Goal: Use online tool/utility: Utilize a website feature to perform a specific function

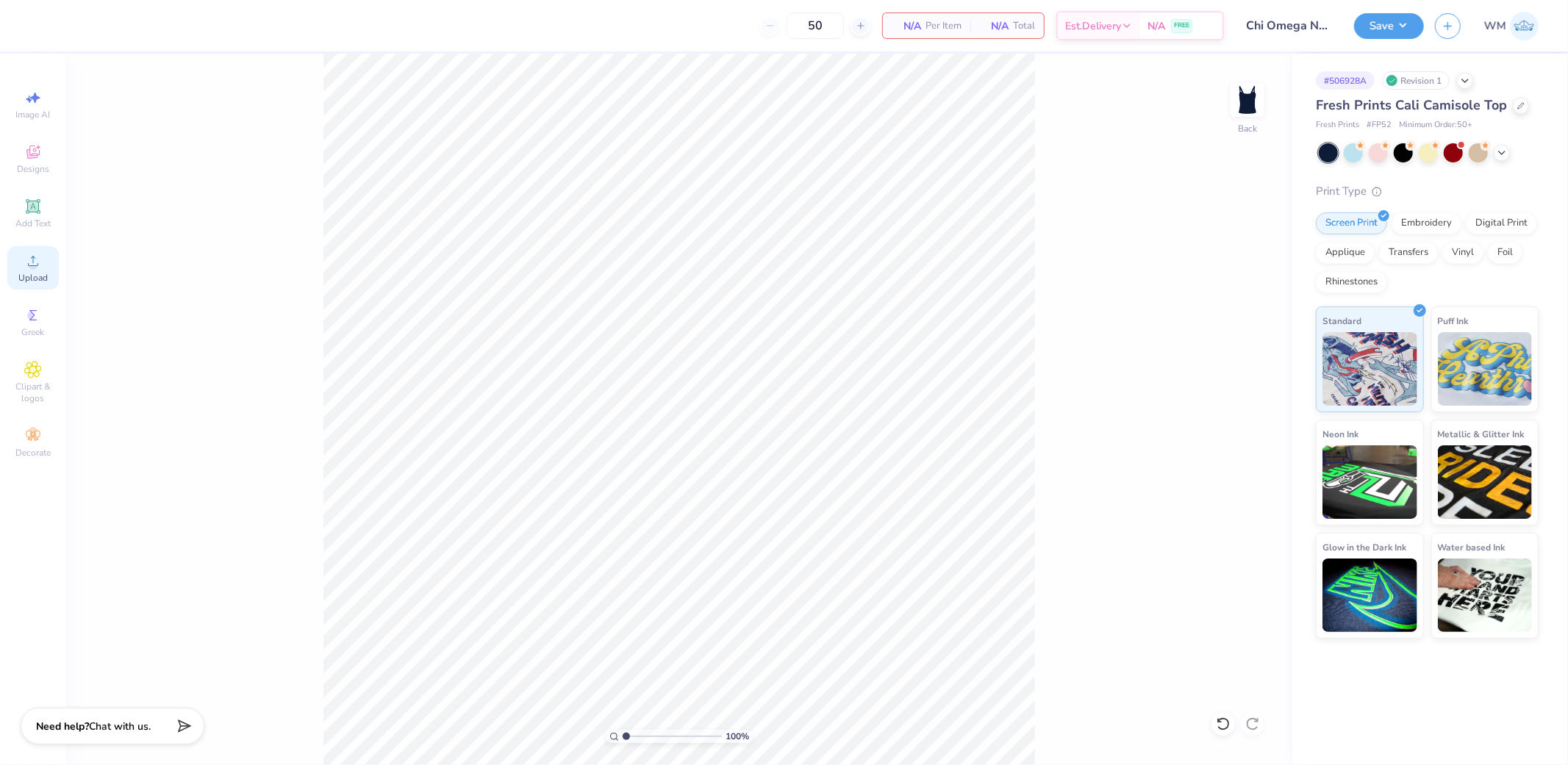
click at [40, 267] on icon at bounding box center [33, 260] width 17 height 17
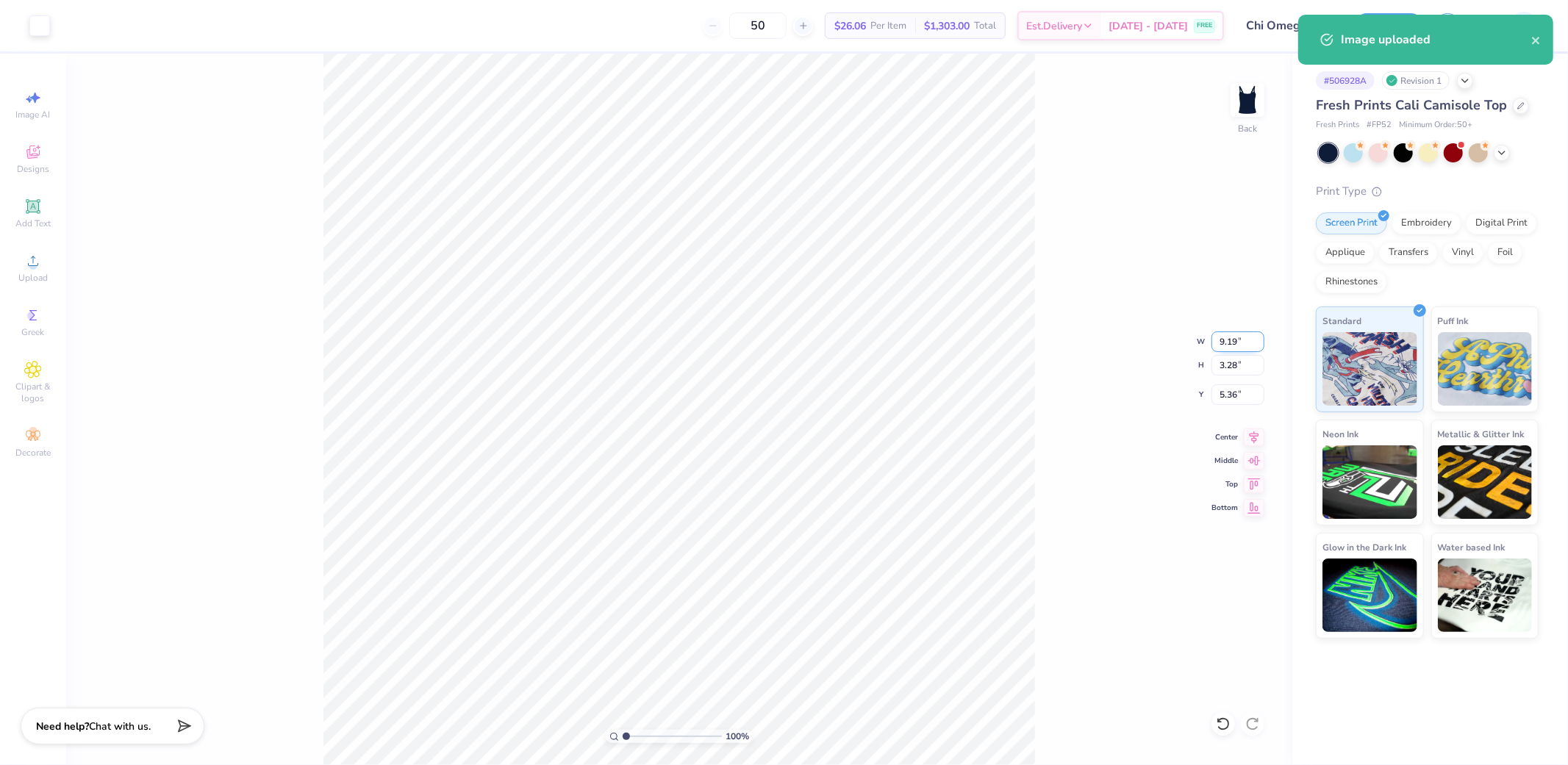
click at [1233, 340] on input "9.19" at bounding box center [1237, 342] width 53 height 21
type input "7.00"
type input "2.50"
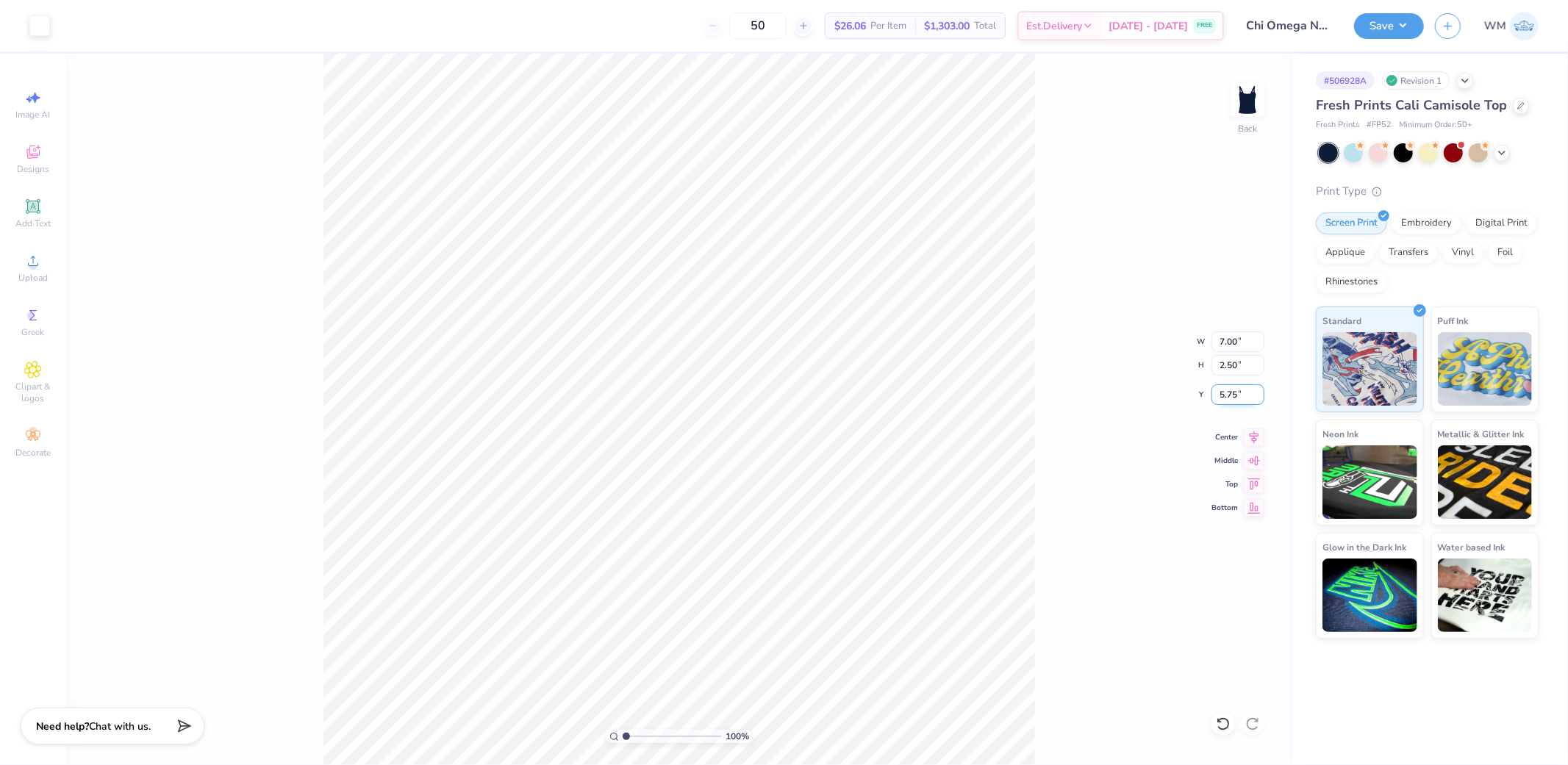
click at [1239, 393] on input "5.75" at bounding box center [1237, 395] width 53 height 21
type input "2.00"
click at [1409, 25] on button "Save" at bounding box center [1389, 24] width 70 height 26
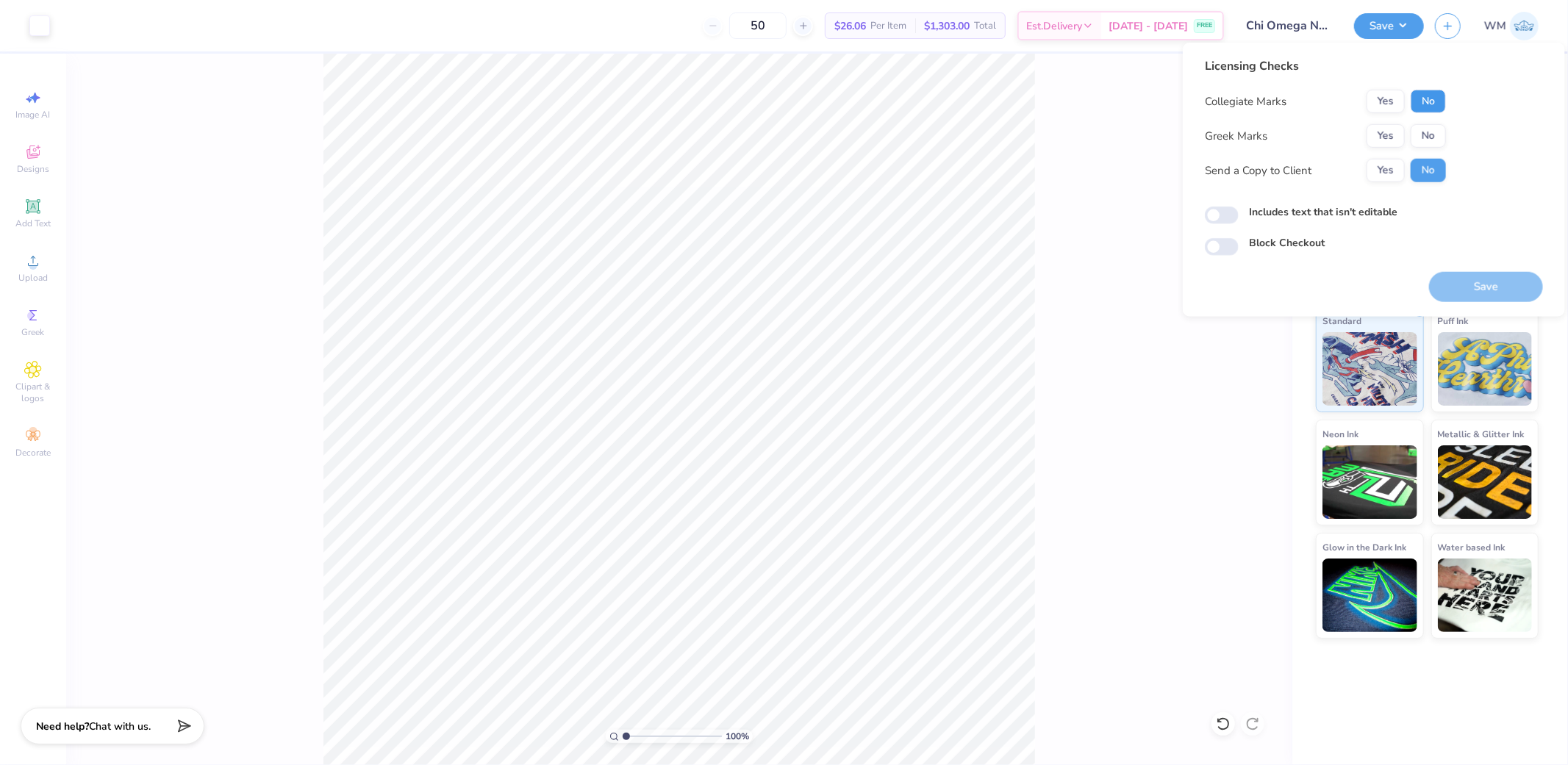
click at [1426, 100] on button "No" at bounding box center [1428, 101] width 35 height 23
click at [1394, 130] on button "Yes" at bounding box center [1386, 135] width 38 height 23
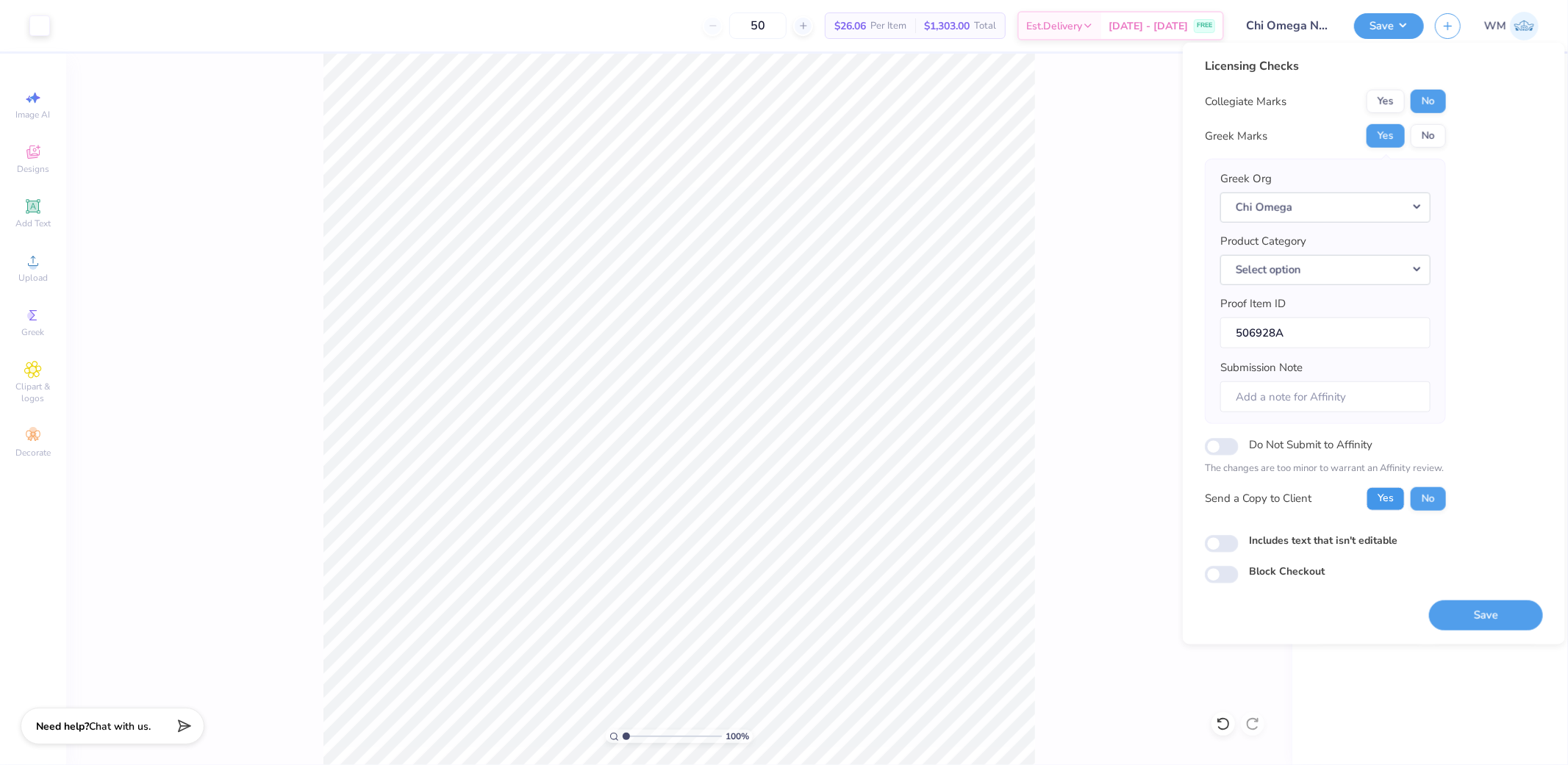
click at [1394, 500] on button "Yes" at bounding box center [1386, 498] width 38 height 23
click at [1215, 540] on input "Includes text that isn't editable" at bounding box center [1221, 543] width 34 height 17
checkbox input "true"
click at [1490, 607] on button "Save" at bounding box center [1486, 614] width 114 height 30
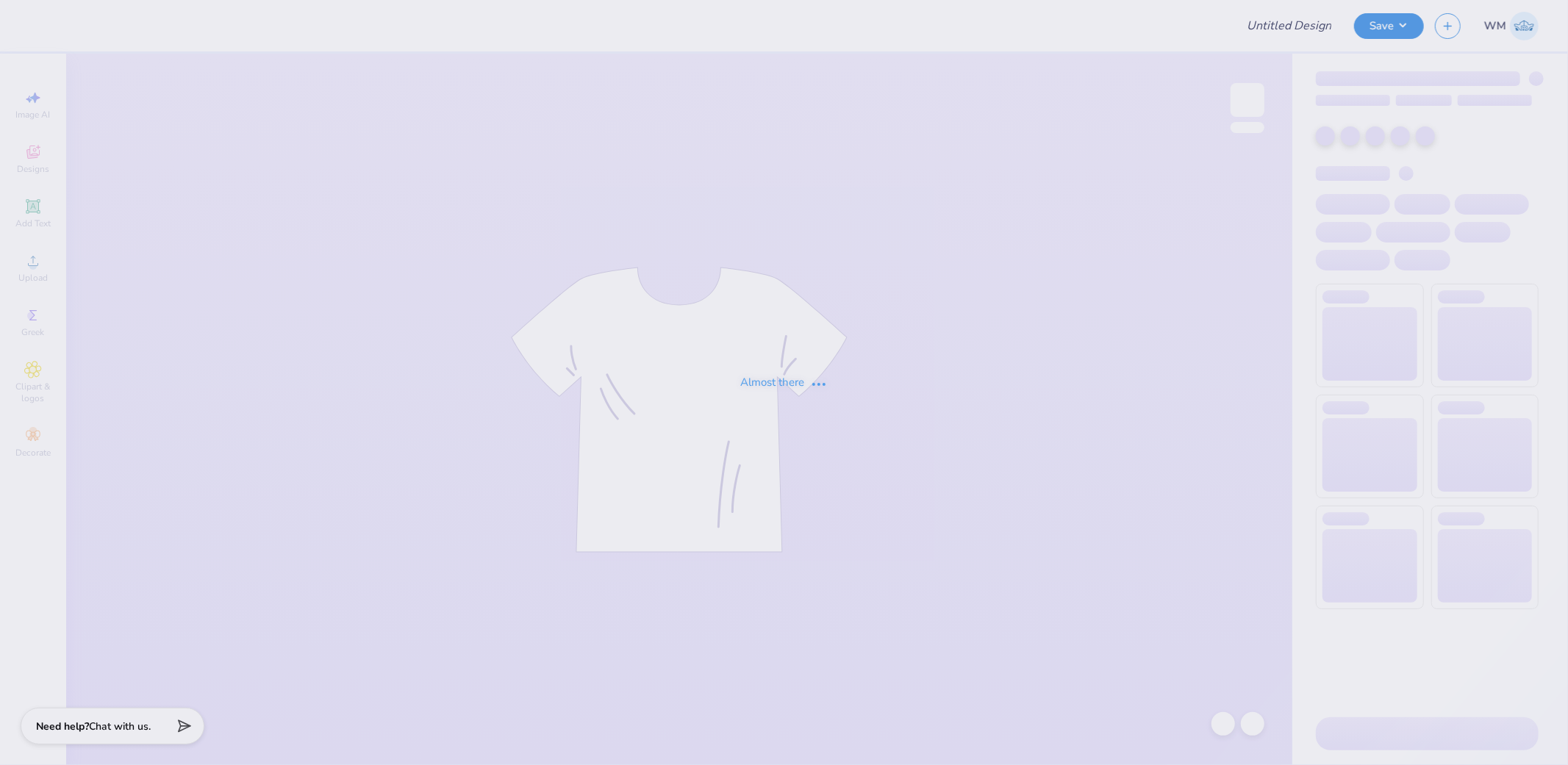
type input "PSI Tshirt"
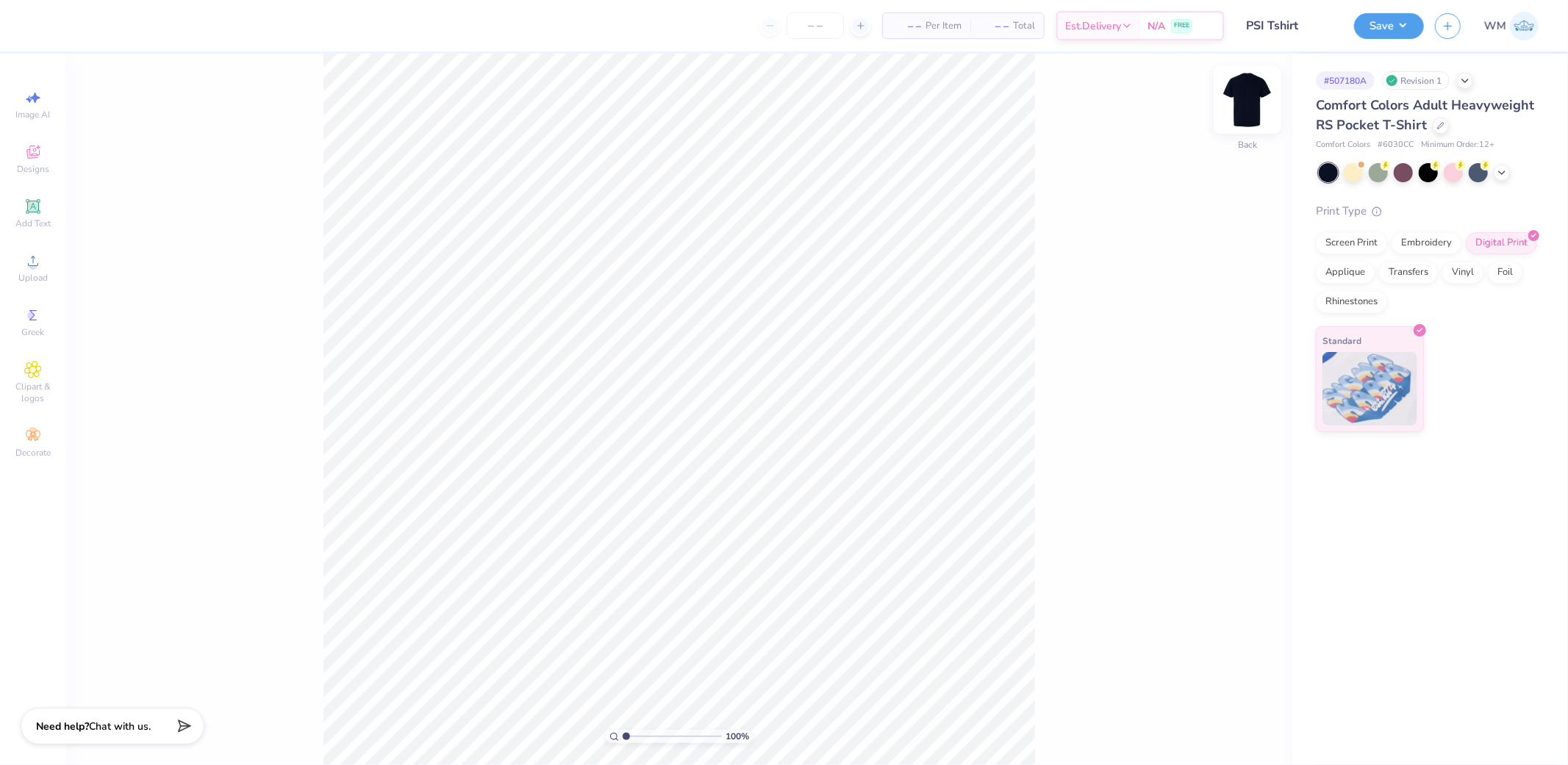
click at [1250, 93] on img at bounding box center [1248, 100] width 59 height 59
